Goal: Transaction & Acquisition: Book appointment/travel/reservation

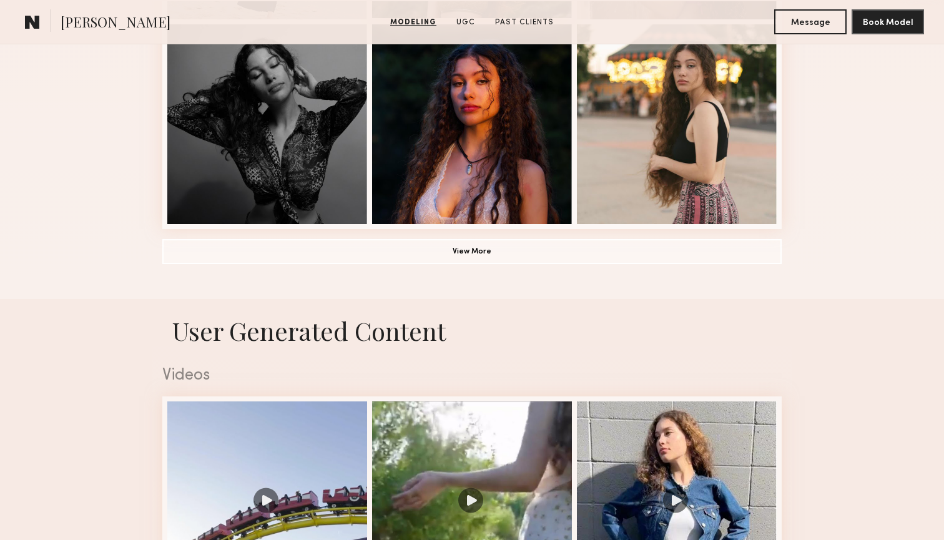
scroll to position [879, 0]
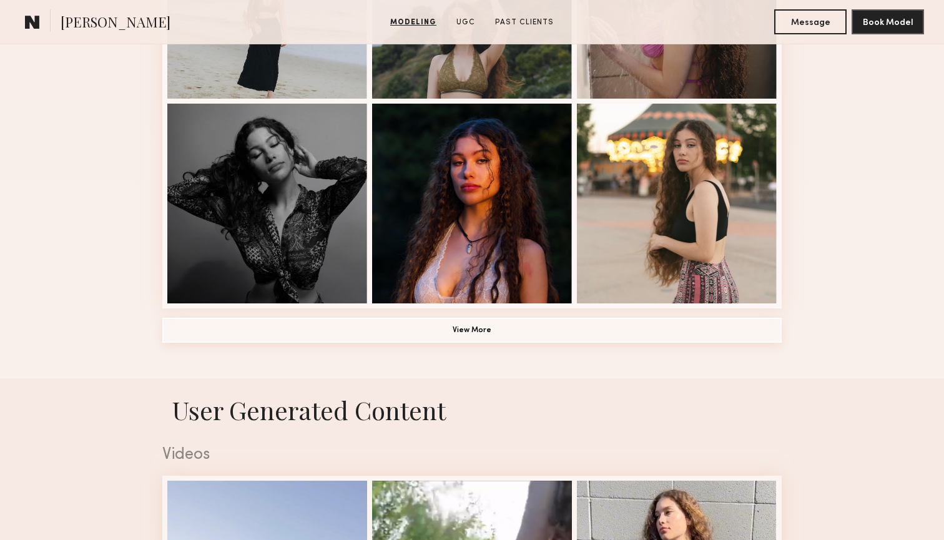
click at [479, 330] on button "View More" at bounding box center [471, 330] width 619 height 25
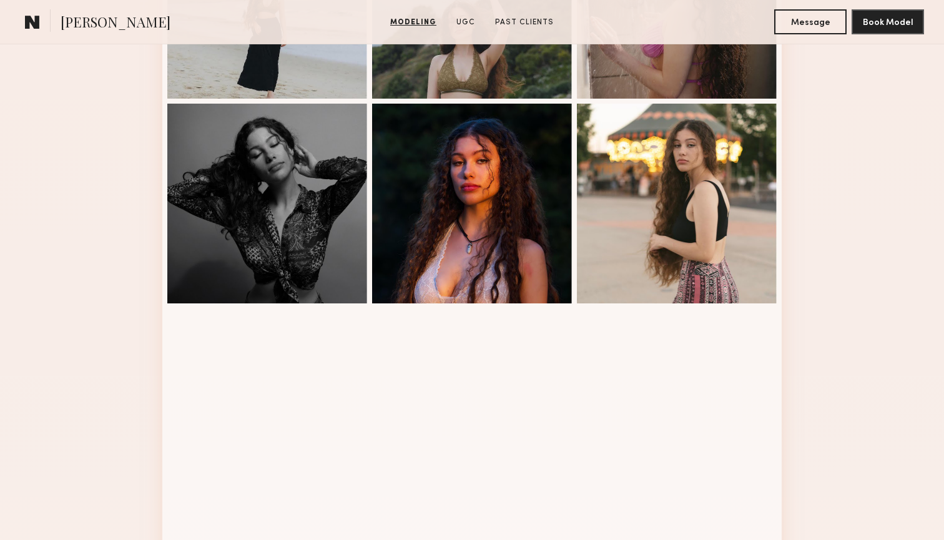
scroll to position [1100, 0]
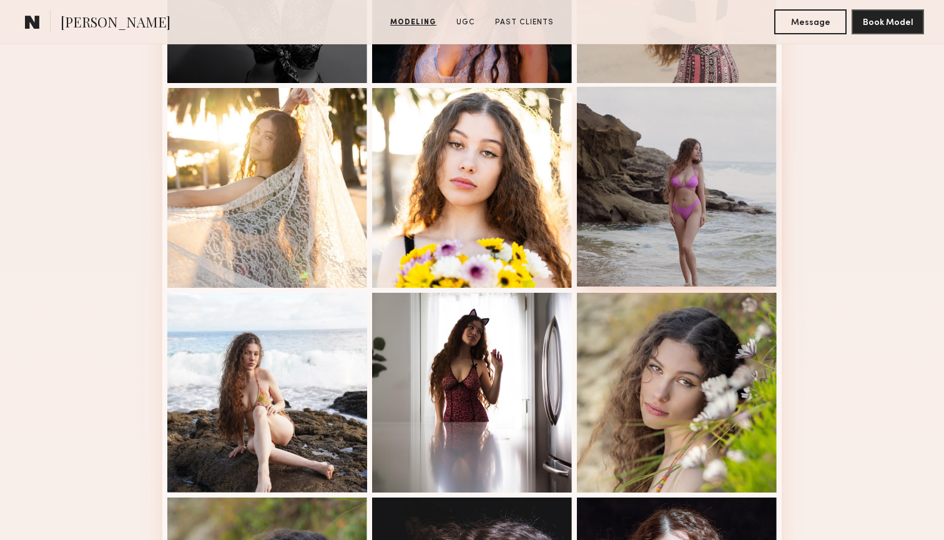
click at [658, 179] on div at bounding box center [677, 187] width 200 height 200
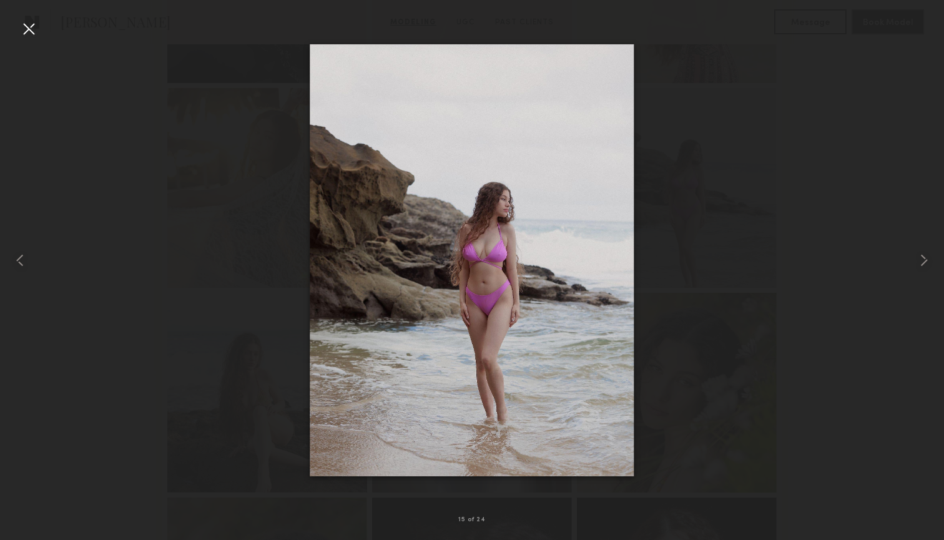
click at [30, 36] on div at bounding box center [29, 29] width 20 height 20
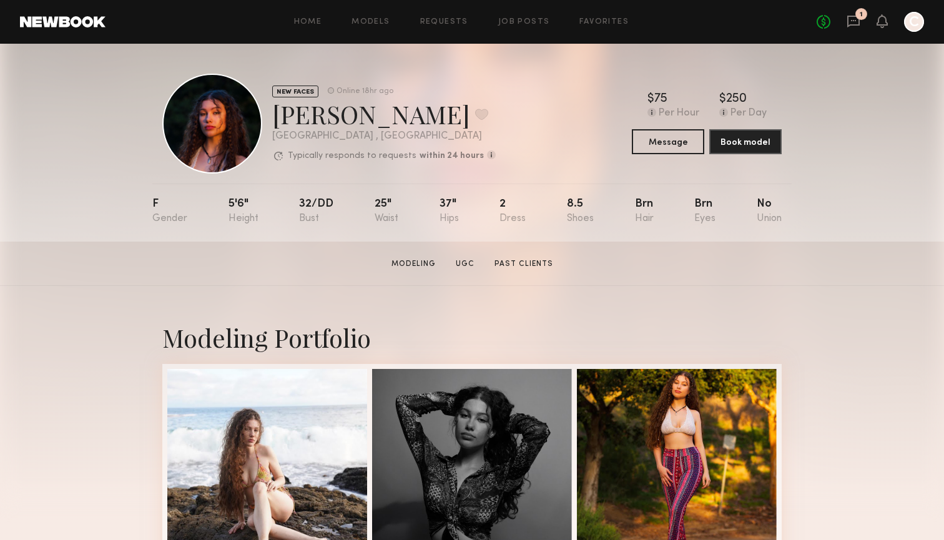
scroll to position [0, 0]
click at [284, 388] on div at bounding box center [267, 468] width 200 height 200
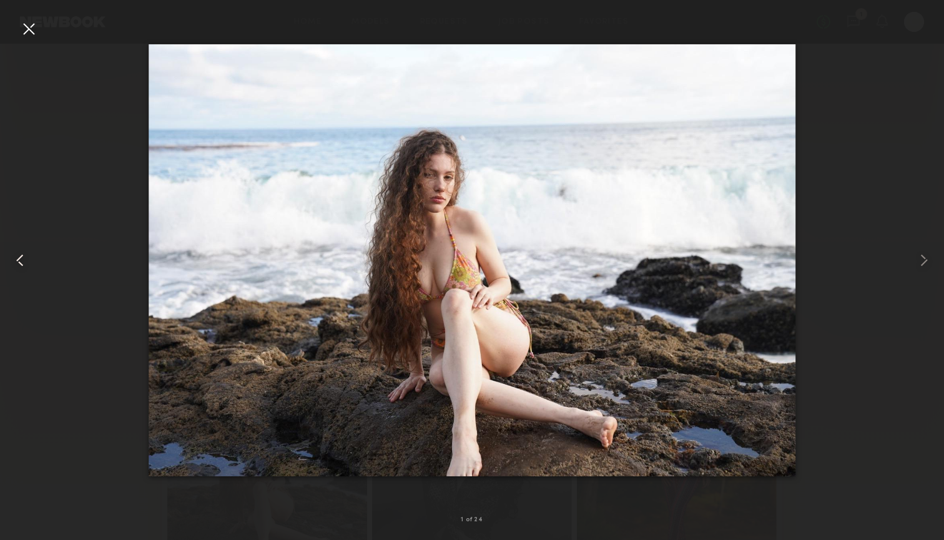
click at [17, 28] on div at bounding box center [18, 260] width 37 height 480
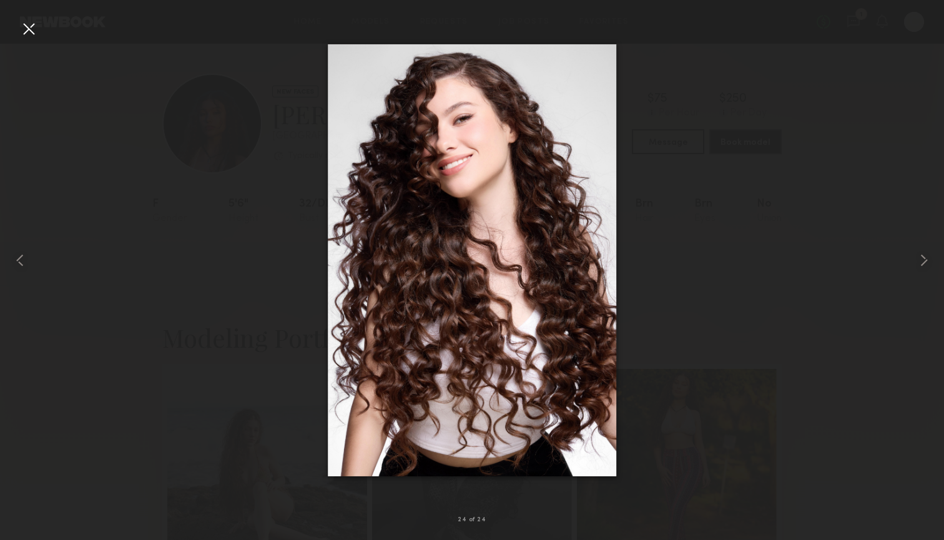
click at [21, 26] on div at bounding box center [29, 29] width 20 height 20
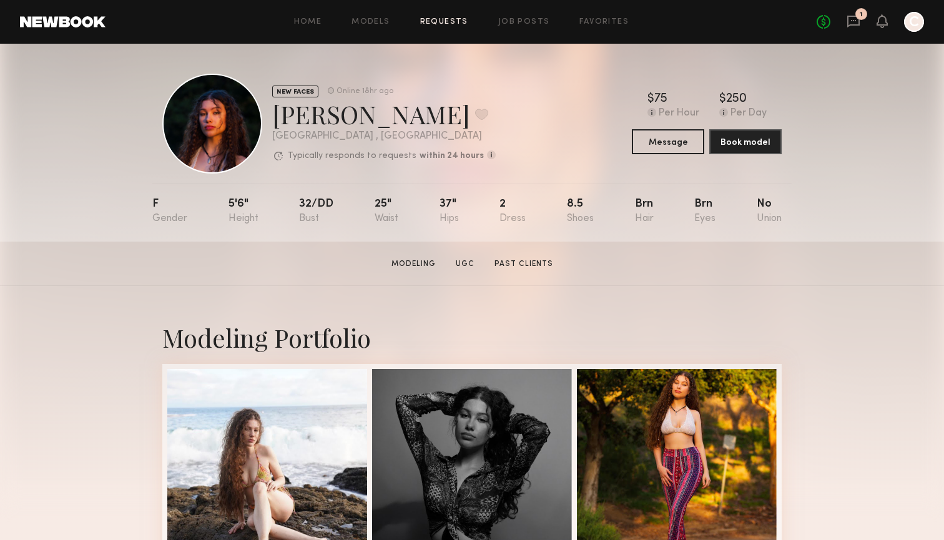
click at [453, 21] on link "Requests" at bounding box center [444, 22] width 48 height 8
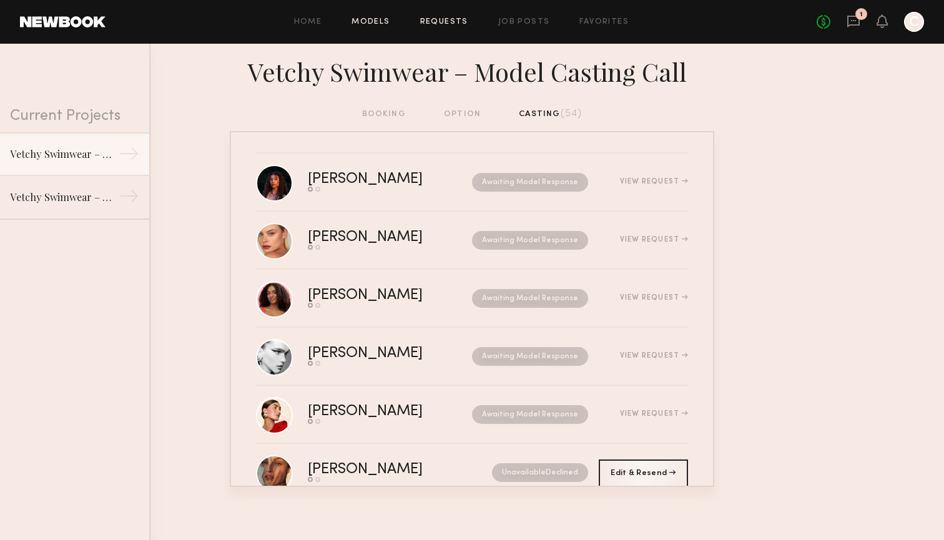
click at [382, 19] on link "Models" at bounding box center [370, 22] width 38 height 8
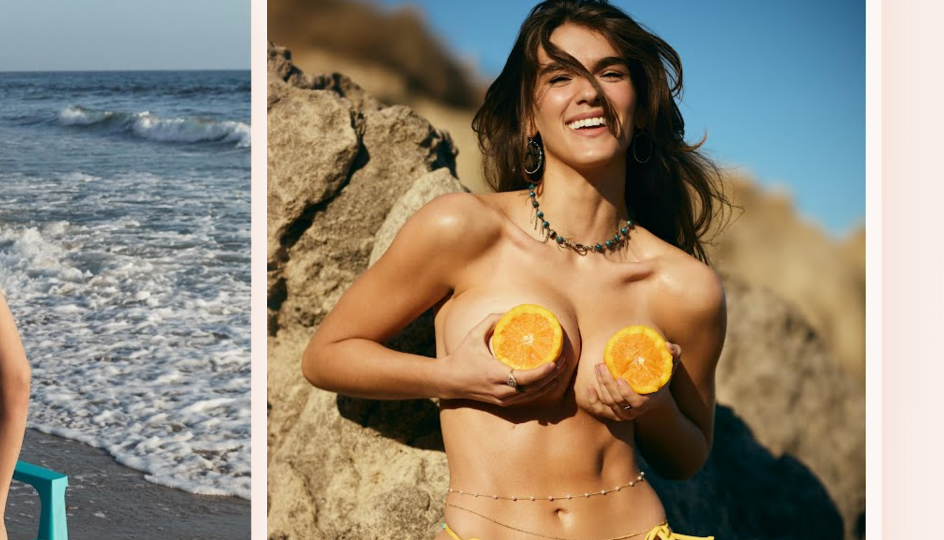
scroll to position [839, 0]
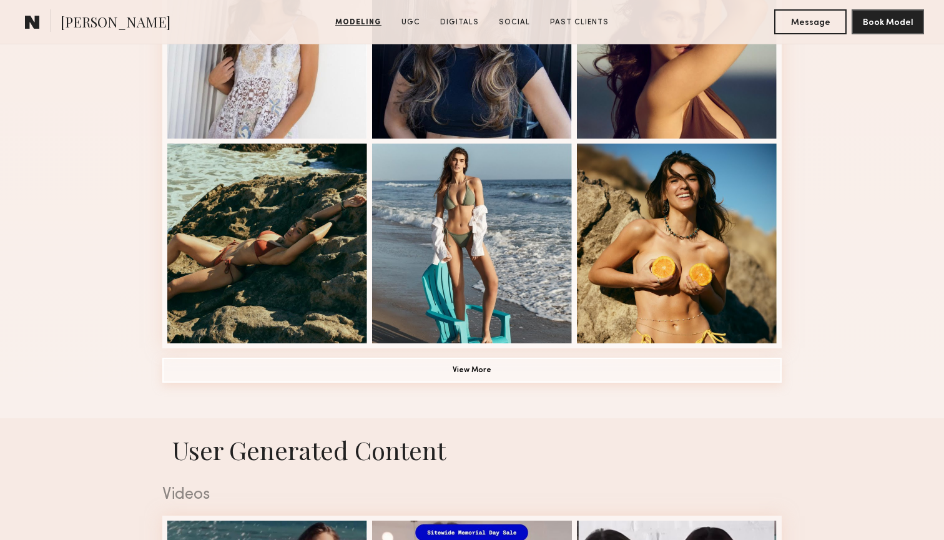
click at [423, 367] on button "View More" at bounding box center [471, 370] width 619 height 25
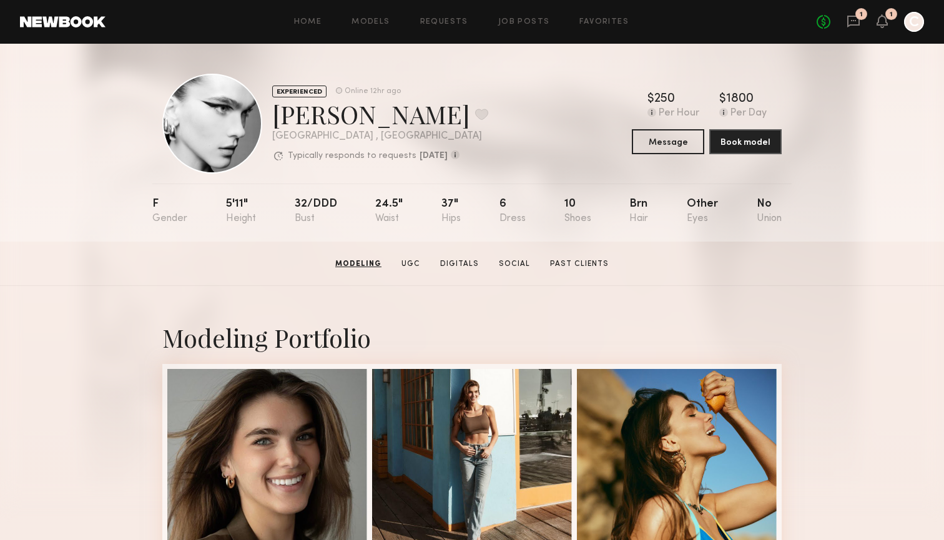
scroll to position [0, 0]
